Goal: Information Seeking & Learning: Learn about a topic

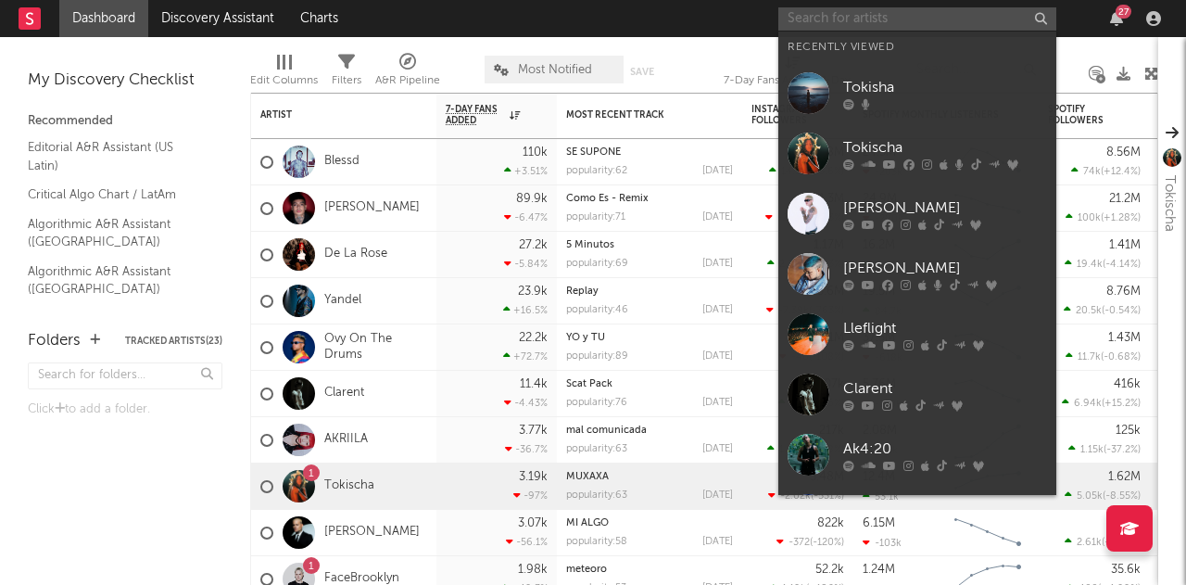
click at [870, 16] on input "text" at bounding box center [917, 18] width 278 height 23
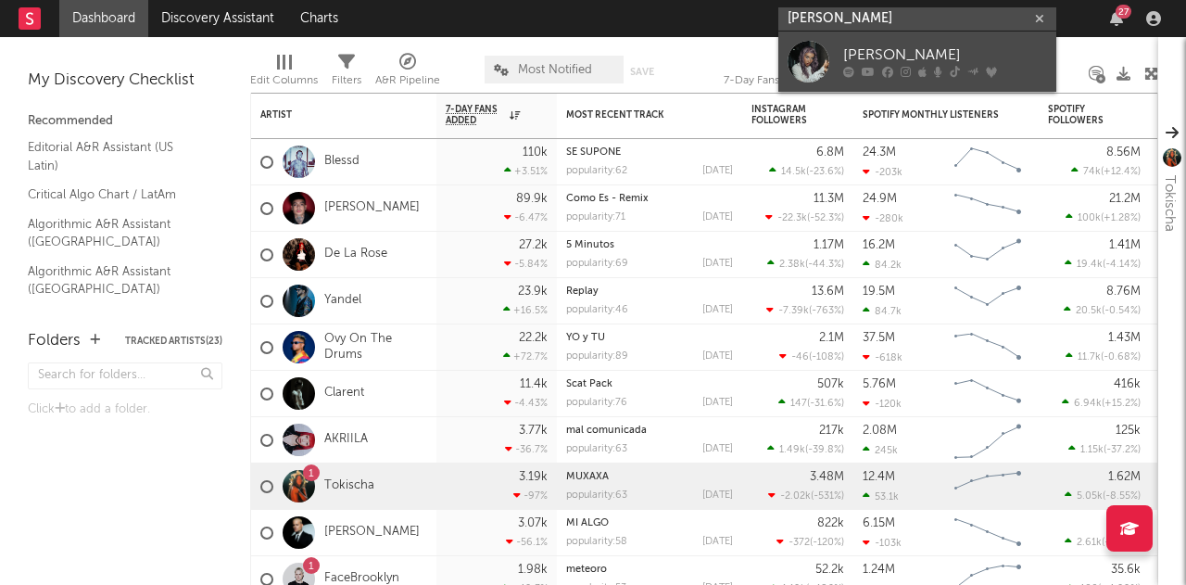
type input "[PERSON_NAME]"
click at [865, 57] on div "[PERSON_NAME]" at bounding box center [945, 55] width 204 height 22
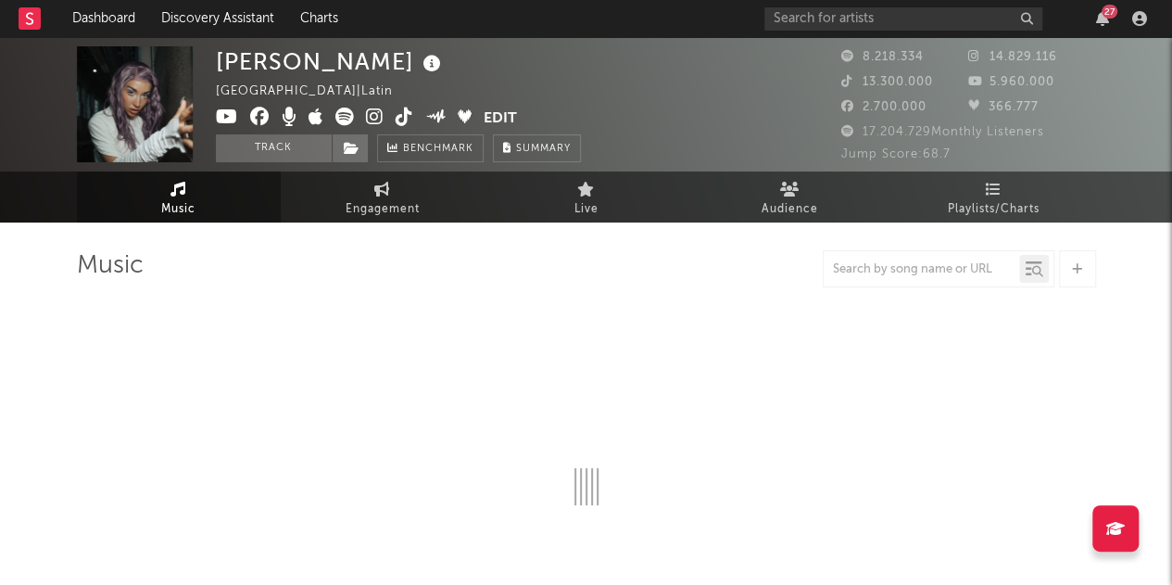
select select "6m"
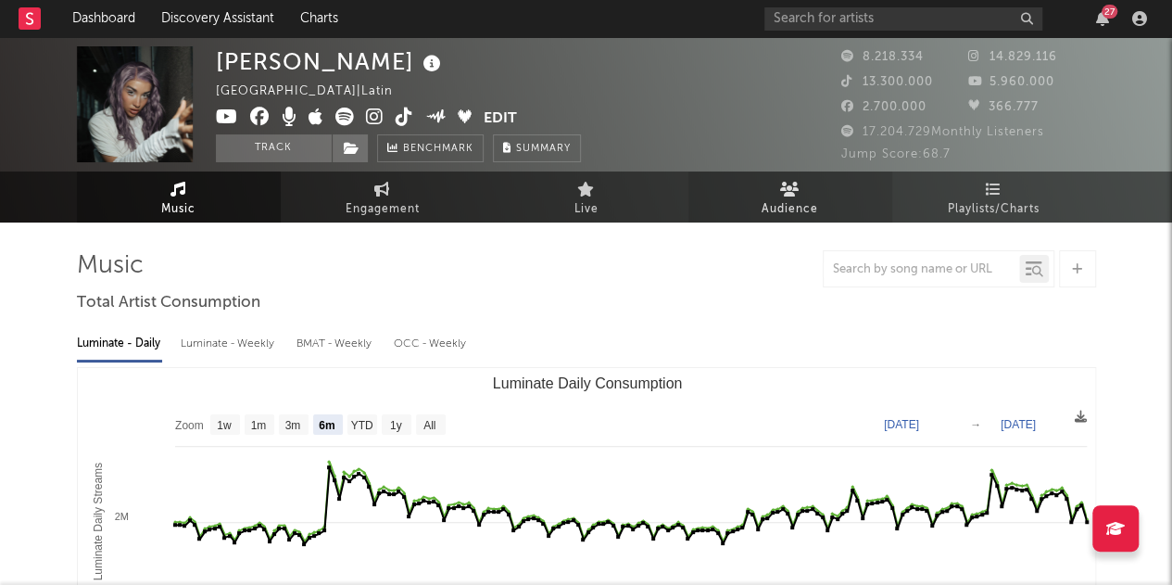
click at [825, 201] on link "Audience" at bounding box center [790, 196] width 204 height 51
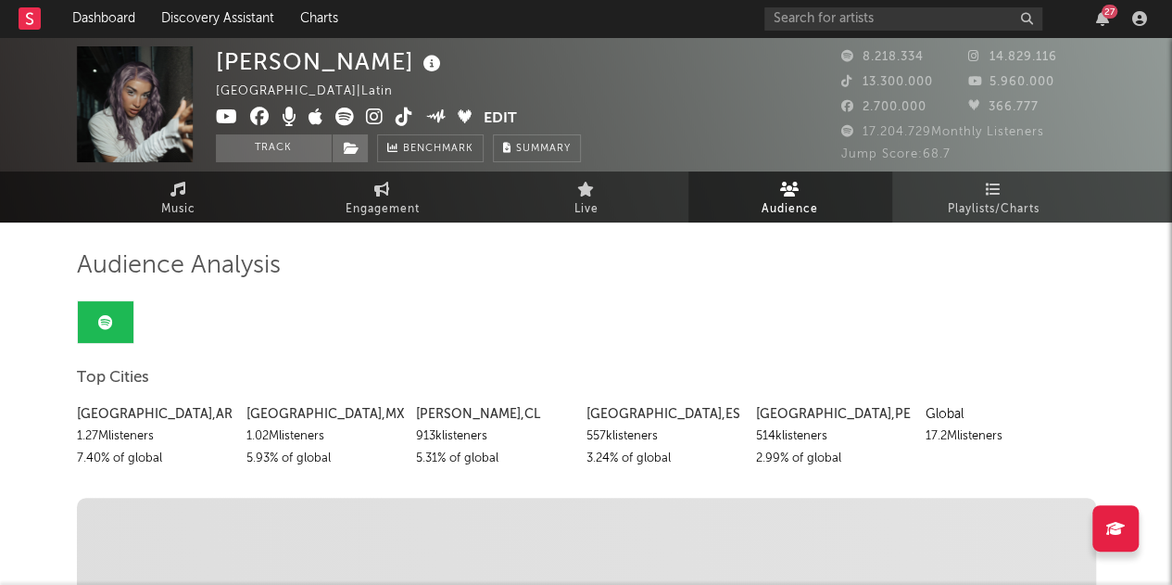
scroll to position [2, 0]
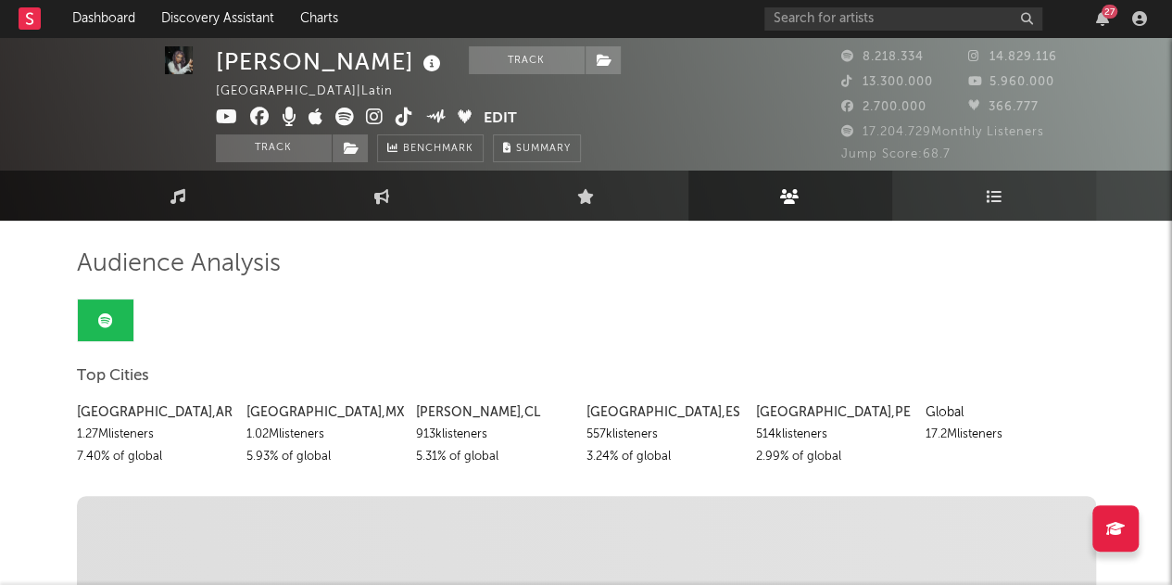
click at [1009, 202] on link "Playlists/Charts" at bounding box center [994, 195] width 204 height 50
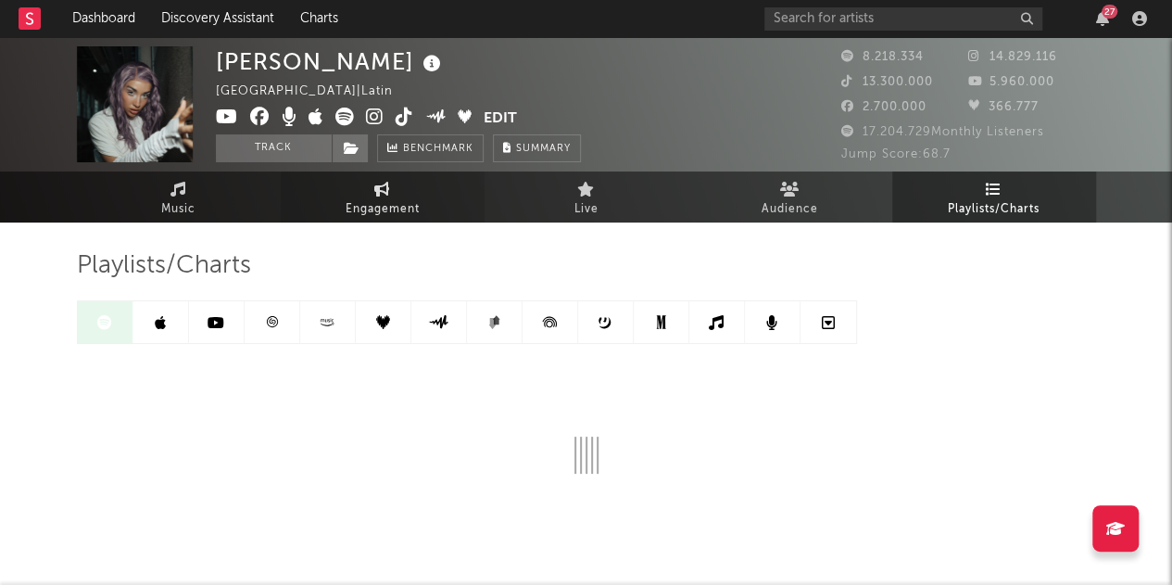
click at [406, 200] on span "Engagement" at bounding box center [383, 209] width 74 height 22
select select "1w"
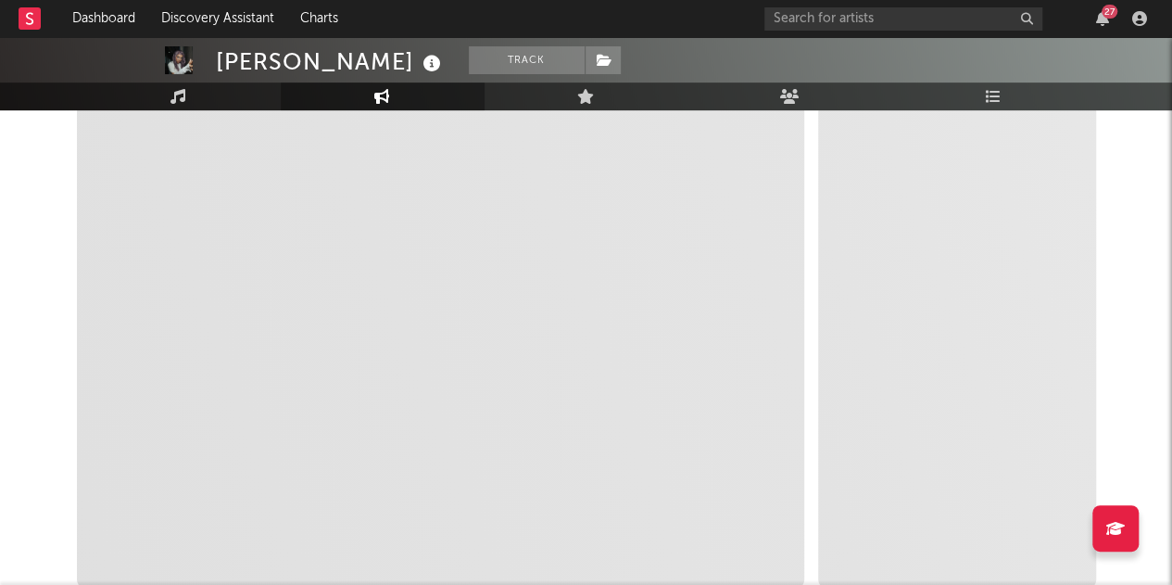
scroll to position [291, 0]
select select "1m"
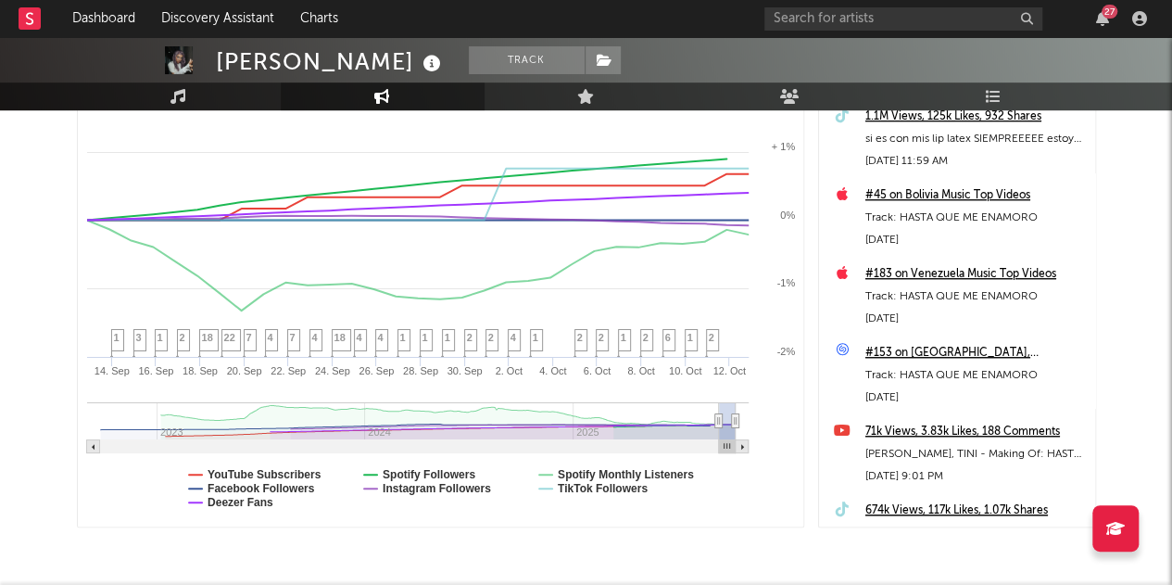
scroll to position [177, 0]
